Goal: Task Accomplishment & Management: Complete application form

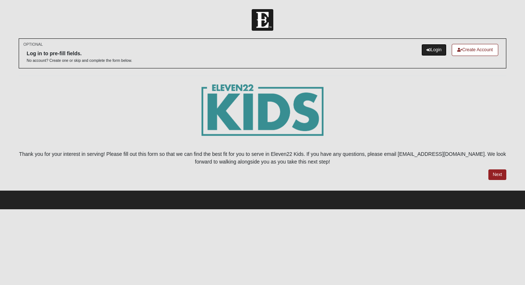
click at [431, 49] on link "Login" at bounding box center [433, 50] width 25 height 12
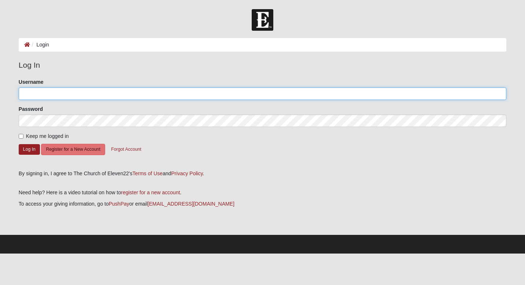
click at [212, 96] on input "Username" at bounding box center [262, 94] width 487 height 12
type input "[EMAIL_ADDRESS][DOMAIN_NAME]"
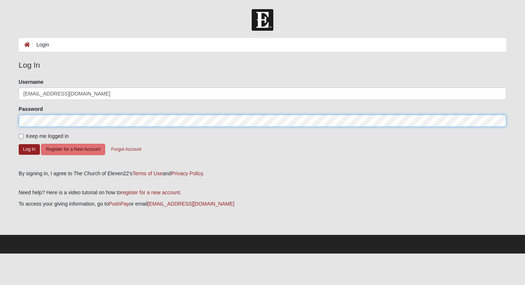
click at [19, 144] on button "Log In" at bounding box center [29, 149] width 21 height 11
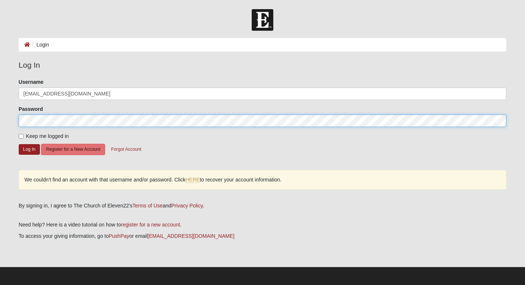
click at [19, 144] on button "Log In" at bounding box center [29, 149] width 21 height 11
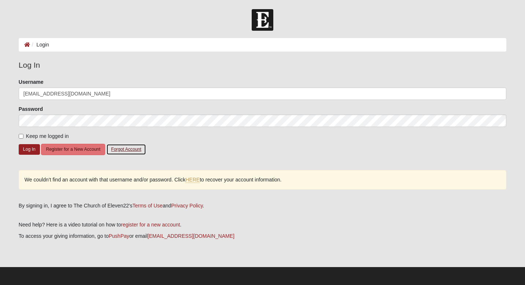
click at [136, 151] on button "Forgot Account" at bounding box center [126, 149] width 40 height 11
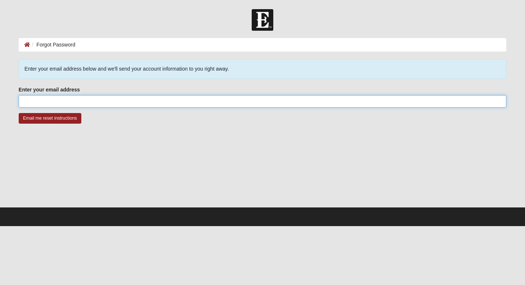
click at [190, 101] on input "Enter your email address" at bounding box center [262, 101] width 487 height 12
type input "jessicaglyon@gmail.com"
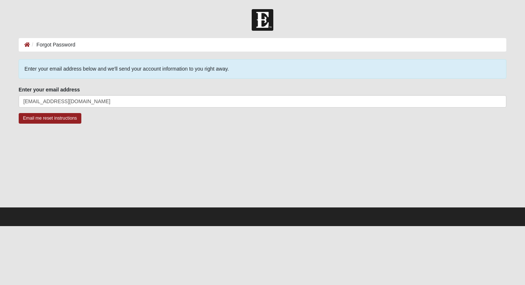
click at [137, 169] on div at bounding box center [262, 170] width 487 height 73
click at [71, 121] on input "Email me reset instructions" at bounding box center [50, 118] width 63 height 11
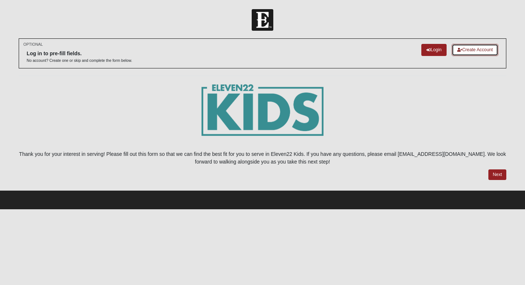
click at [479, 46] on link "Create Account" at bounding box center [475, 50] width 47 height 12
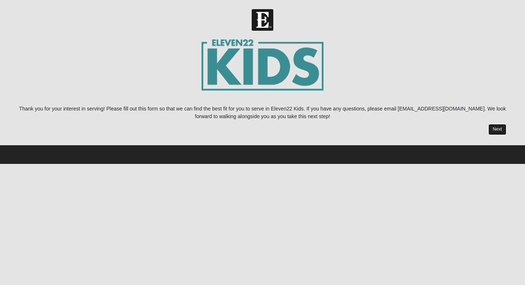
click at [495, 126] on link "Next" at bounding box center [497, 129] width 18 height 11
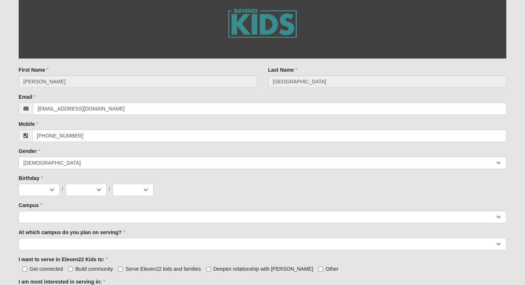
scroll to position [173, 0]
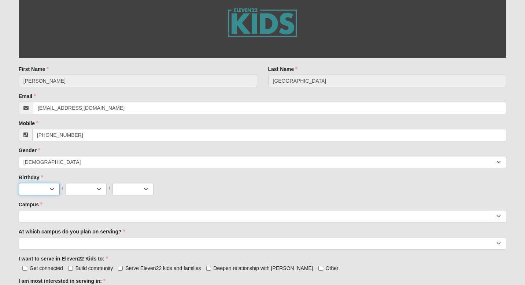
click at [52, 188] on select "Jan Feb Mar Apr May Jun [DATE] Aug Sep Oct Nov Dec" at bounding box center [39, 189] width 41 height 12
click at [53, 187] on select "Jan Feb Mar Apr May Jun Jul Aug Sep Oct Nov Dec" at bounding box center [39, 189] width 41 height 12
select select "10"
click at [19, 183] on select "Jan Feb Mar Apr May Jun Jul Aug Sep Oct Nov Dec" at bounding box center [39, 189] width 41 height 12
click at [96, 188] on select "1 2 3 4 5 6 7 8 9 10 11 12 13 14 15 16 17 18 19 20 21 22 23 24 25 26 27 28 29 3…" at bounding box center [86, 189] width 41 height 12
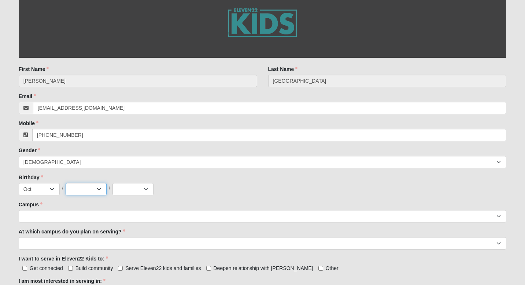
select select "27"
click at [66, 183] on select "1 2 3 4 5 6 7 8 9 10 11 12 13 14 15 16 17 18 19 20 21 22 23 24 25 26 27 28 29 3…" at bounding box center [86, 189] width 41 height 12
click at [146, 191] on select "2025 2024 2023 2022 2021 2020 2019 2018 2017 2016 2015 2014 2013 2012 2011 2010…" at bounding box center [132, 189] width 41 height 12
select select "1979"
click at [112, 183] on select "2025 2024 2023 2022 2021 2020 2019 2018 2017 2016 2015 2014 2013 2012 2011 2010…" at bounding box center [132, 189] width 41 height 12
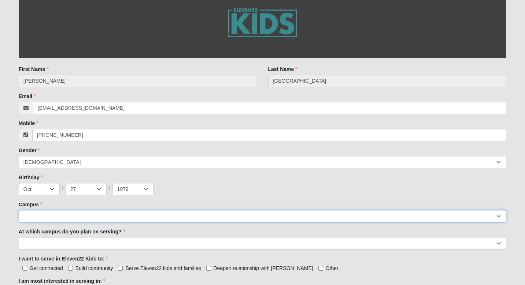
click at [48, 217] on select "Arlington Baymeadows College Park Orlando (Coming Soon) Eleven22 Online Fleming…" at bounding box center [262, 216] width 487 height 12
select select "11"
click at [19, 210] on select "Arlington Baymeadows College Park Orlando (Coming Soon) Eleven22 Online Fleming…" at bounding box center [262, 216] width 487 height 12
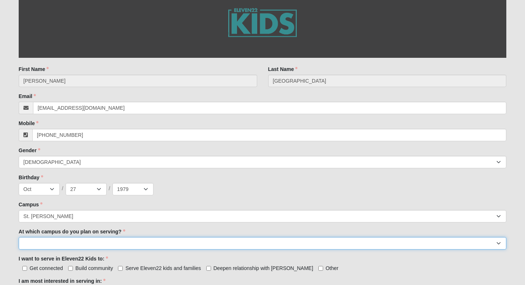
click at [49, 239] on select "Arlington Baymeadows Fleming Island Jesup Mandarin North Jax Orange Park Palatk…" at bounding box center [262, 243] width 487 height 12
select select "St. Johns"
click at [19, 237] on select "Arlington Baymeadows Fleming Island Jesup Mandarin North Jax Orange Park Palatk…" at bounding box center [262, 243] width 487 height 12
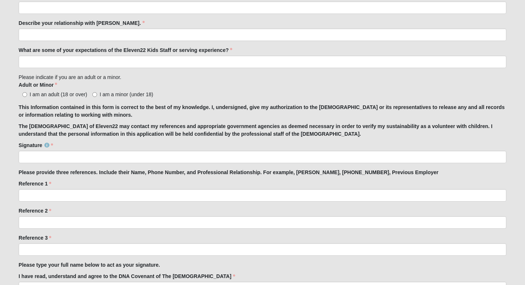
scroll to position [518, 0]
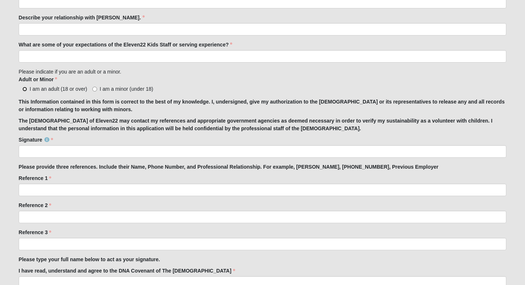
click at [25, 90] on input "I am an adult (18 or over)" at bounding box center [24, 89] width 5 height 5
radio input "true"
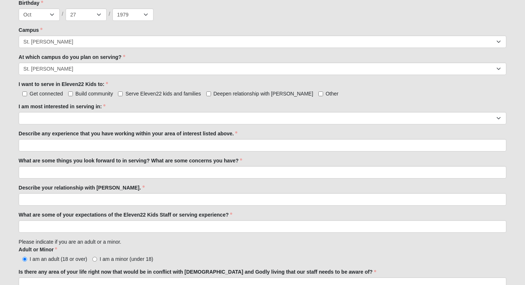
scroll to position [349, 0]
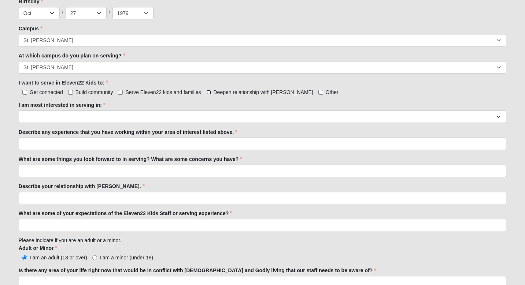
click at [207, 93] on input "Deepen relationship with Jesus" at bounding box center [208, 92] width 5 height 5
checkbox input "true"
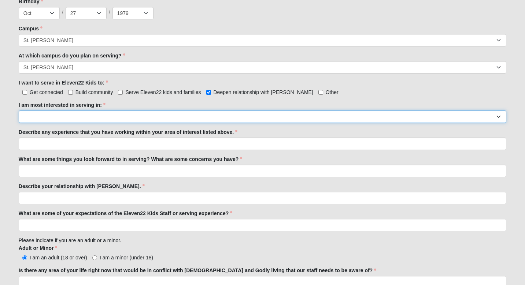
click at [124, 114] on select "Registration Tour Guide Preschool Disciple Group Leader Elementary Disciple Gro…" at bounding box center [262, 117] width 487 height 12
select select "Undecided"
click at [19, 111] on select "Registration Tour Guide Preschool Disciple Group Leader Elementary Disciple Gro…" at bounding box center [262, 117] width 487 height 12
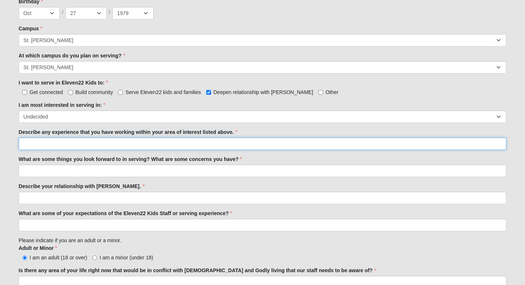
click at [57, 142] on input "Describe any experience that you have working within your area of interest list…" at bounding box center [262, 144] width 487 height 12
type input "MS and HS teacher, mom of three"
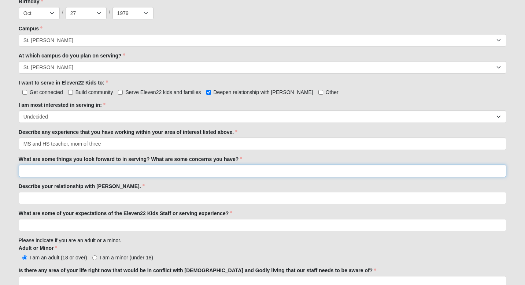
click at [60, 170] on input "What are some things you look forward to in serving? What are some concerns you…" at bounding box center [262, 171] width 487 height 12
click at [103, 170] on input "Serving Jesus by serving in his chuch where needed" at bounding box center [262, 171] width 487 height 12
click at [96, 172] on input "Serving Jesus by serving in his church where needed" at bounding box center [262, 171] width 487 height 12
type input "Serving Jesus by serving in his local church where needed"
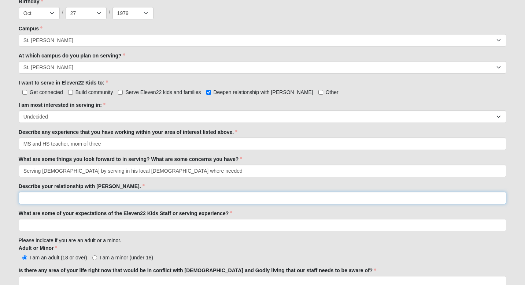
click at [67, 197] on input "Describe your relationship with Jesus." at bounding box center [262, 198] width 487 height 12
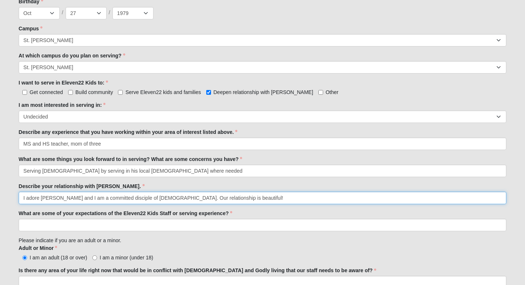
type input "I adore Jesus and I am a committed disciple of Christ. Our relationship is beau…"
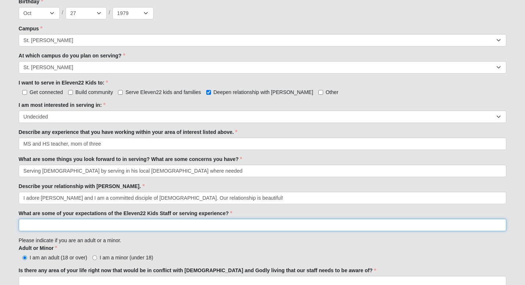
click at [101, 226] on input "What are some of your expectations of the Eleven22 Kids Staff or serving experi…" at bounding box center [262, 225] width 487 height 12
type input "T"
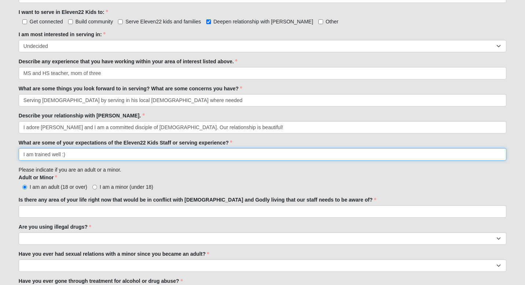
scroll to position [420, 0]
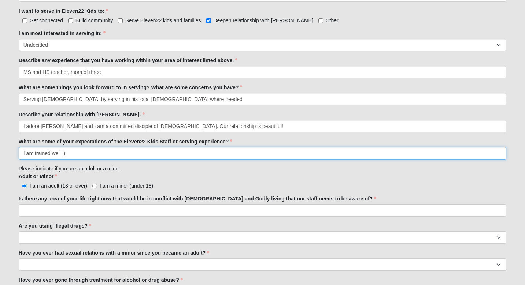
type input "I am trained well :)"
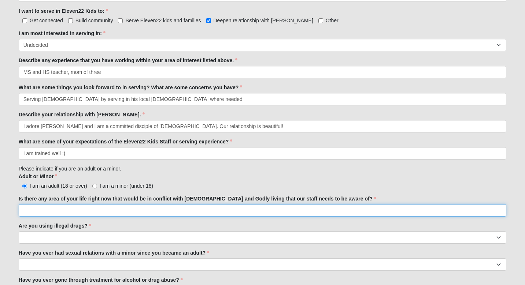
click at [133, 212] on input "Is there any area of your life right now that would be in conflict with biblica…" at bounding box center [262, 210] width 487 height 12
type input "No"
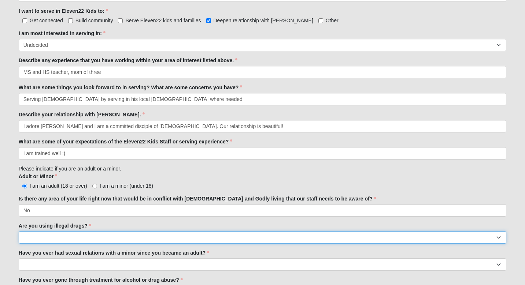
click at [129, 237] on select "Yes No" at bounding box center [262, 237] width 487 height 12
select select "No"
click at [19, 231] on select "Yes No" at bounding box center [262, 237] width 487 height 12
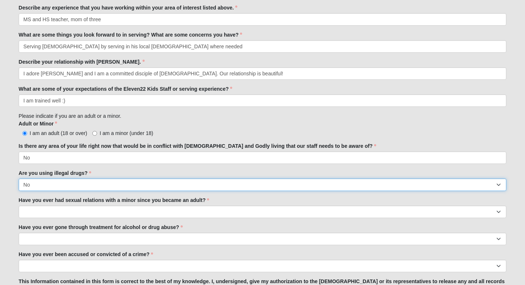
scroll to position [475, 0]
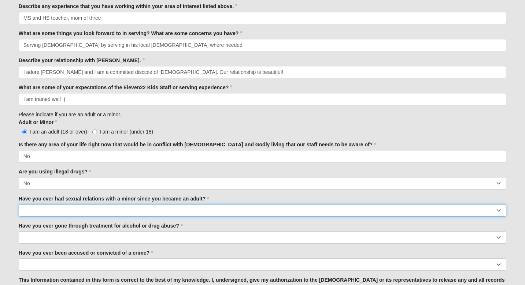
click at [130, 210] on select "Yes No" at bounding box center [262, 210] width 487 height 12
select select "No"
click at [19, 204] on select "Yes No" at bounding box center [262, 210] width 487 height 12
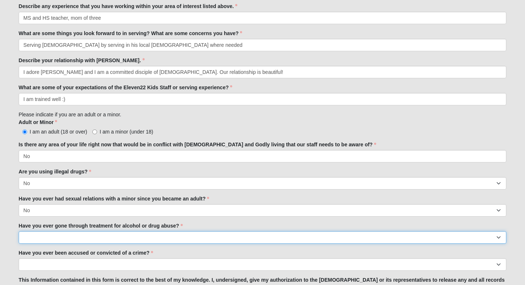
click at [93, 239] on select "Yes No" at bounding box center [262, 237] width 487 height 12
select select "No"
click at [19, 231] on select "Yes No" at bounding box center [262, 237] width 487 height 12
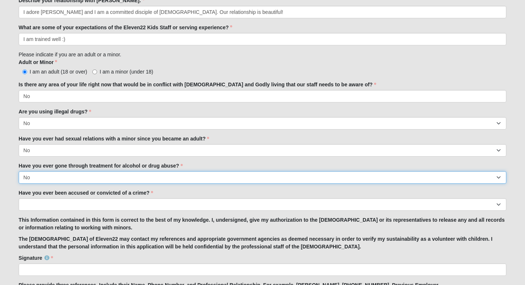
scroll to position [537, 0]
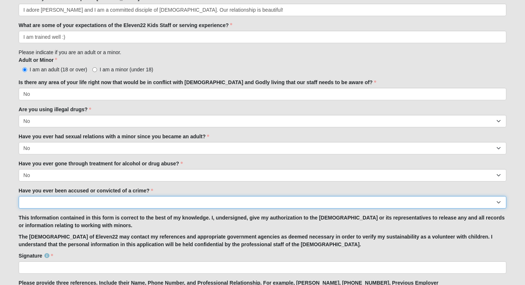
click at [85, 203] on select "Yes No" at bounding box center [262, 202] width 487 height 12
select select "No"
click at [19, 196] on select "Yes No" at bounding box center [262, 202] width 487 height 12
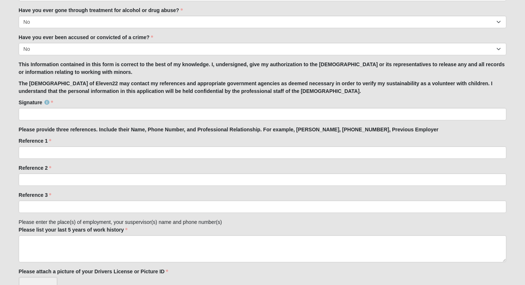
scroll to position [691, 0]
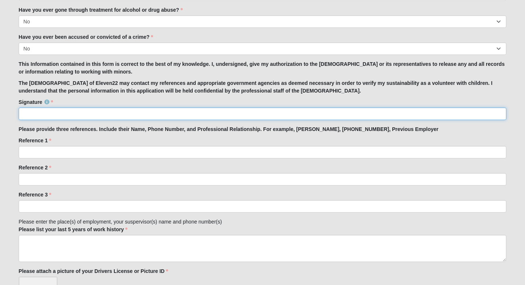
click at [79, 115] on input "Signature" at bounding box center [262, 114] width 487 height 12
type input "Jessica Lyon"
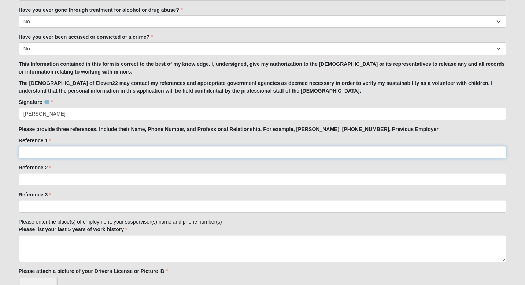
click at [73, 151] on input "Reference 1" at bounding box center [262, 152] width 487 height 12
type input "Mary Carole Smartt, my mentor in the faith, 303-818-0628"
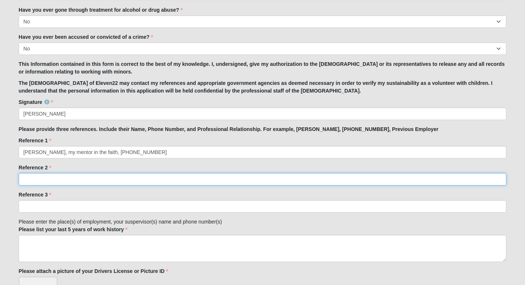
click at [88, 183] on input "Reference 2" at bounding box center [262, 179] width 487 height 12
type input "P"
type input "Amanda Moriuchi, 303-906-4241, Employer and Friend"
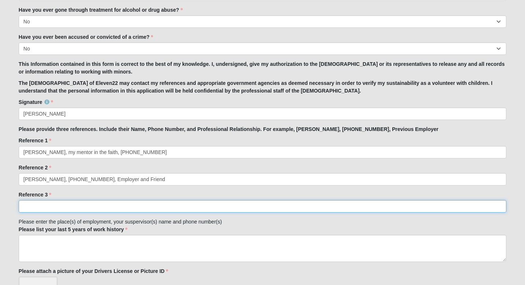
click at [109, 210] on input "Reference 3" at bounding box center [262, 206] width 487 height 12
type input "Pablo Ceron, 303-374-4159, Employer and Friend"
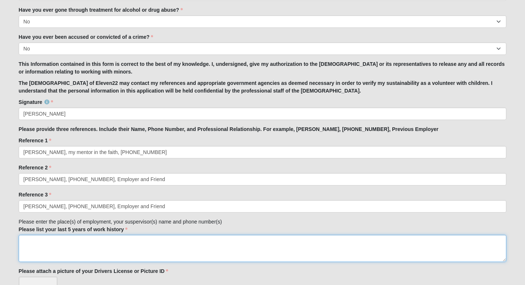
click at [104, 245] on textarea "Please list your last 5 years of work history" at bounding box center [262, 248] width 487 height 27
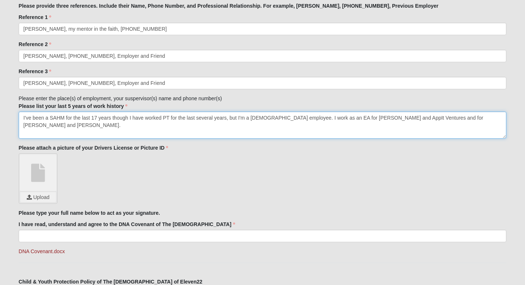
scroll to position [815, 0]
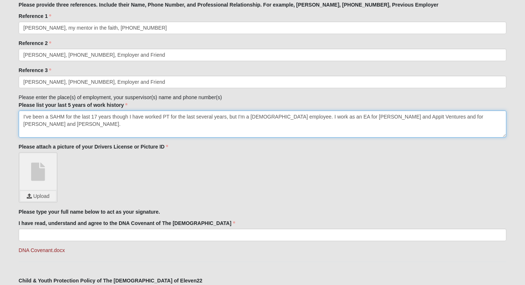
type textarea "I've been a SAHM for the last 17 years though I have worked PT for the last sev…"
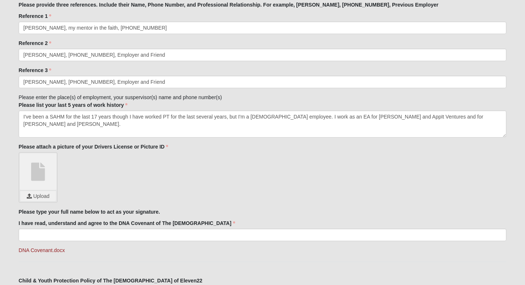
click at [36, 169] on link at bounding box center [38, 171] width 37 height 37
click at [39, 196] on input "file" at bounding box center [38, 196] width 36 height 10
click at [43, 200] on input "file" at bounding box center [38, 196] width 36 height 10
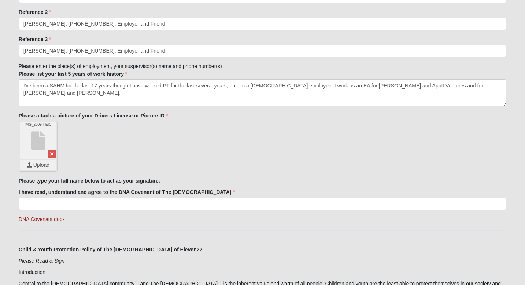
scroll to position [847, 0]
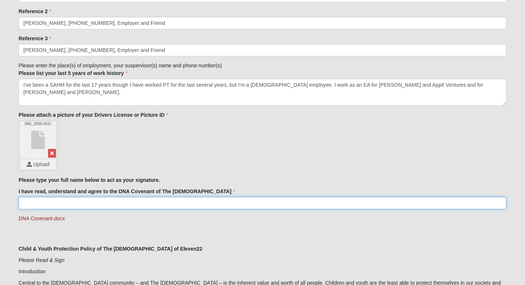
click at [87, 203] on input "I have read, understand and agree to the DNA Covenant of The Church of Eleven22" at bounding box center [262, 203] width 487 height 12
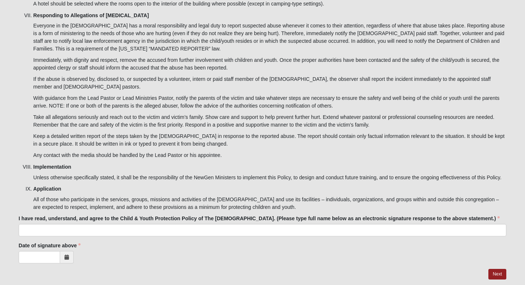
scroll to position [2381, 0]
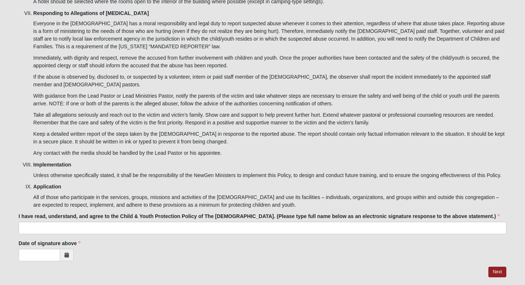
type input "Jessica Lyon"
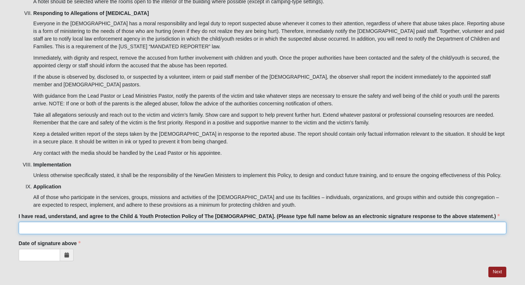
click at [160, 222] on input "I have read, understand, and agree to the Child & Youth Protection Policy of Th…" at bounding box center [262, 228] width 487 height 12
type input "Jessica Lyon"
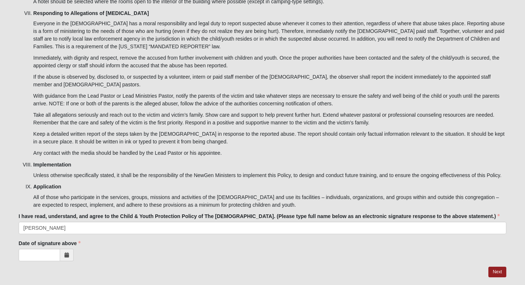
click at [68, 253] on icon at bounding box center [66, 255] width 4 height 5
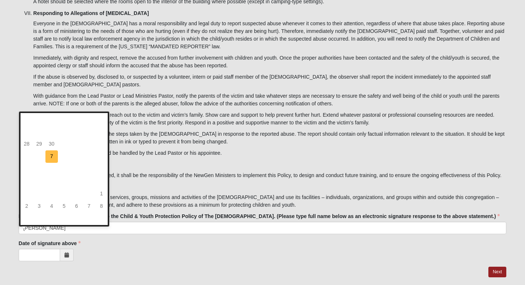
click at [53, 158] on td "7" at bounding box center [51, 157] width 12 height 12
type input "10/07/2025"
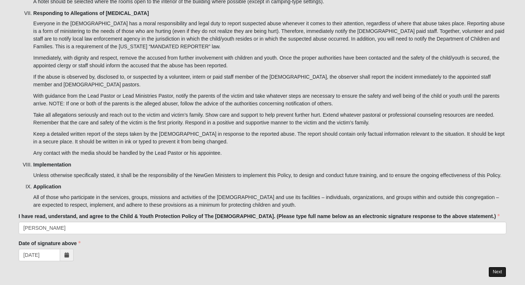
click at [498, 267] on link "Next" at bounding box center [497, 272] width 18 height 11
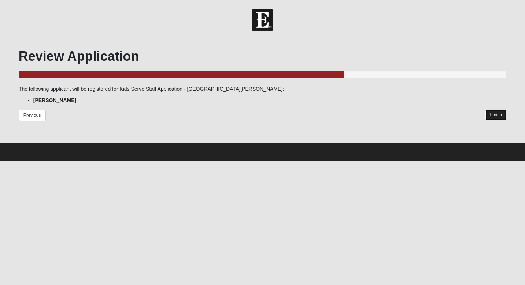
click at [498, 115] on link "Finish" at bounding box center [495, 115] width 21 height 11
